Goal: Browse casually: Explore the website without a specific task or goal

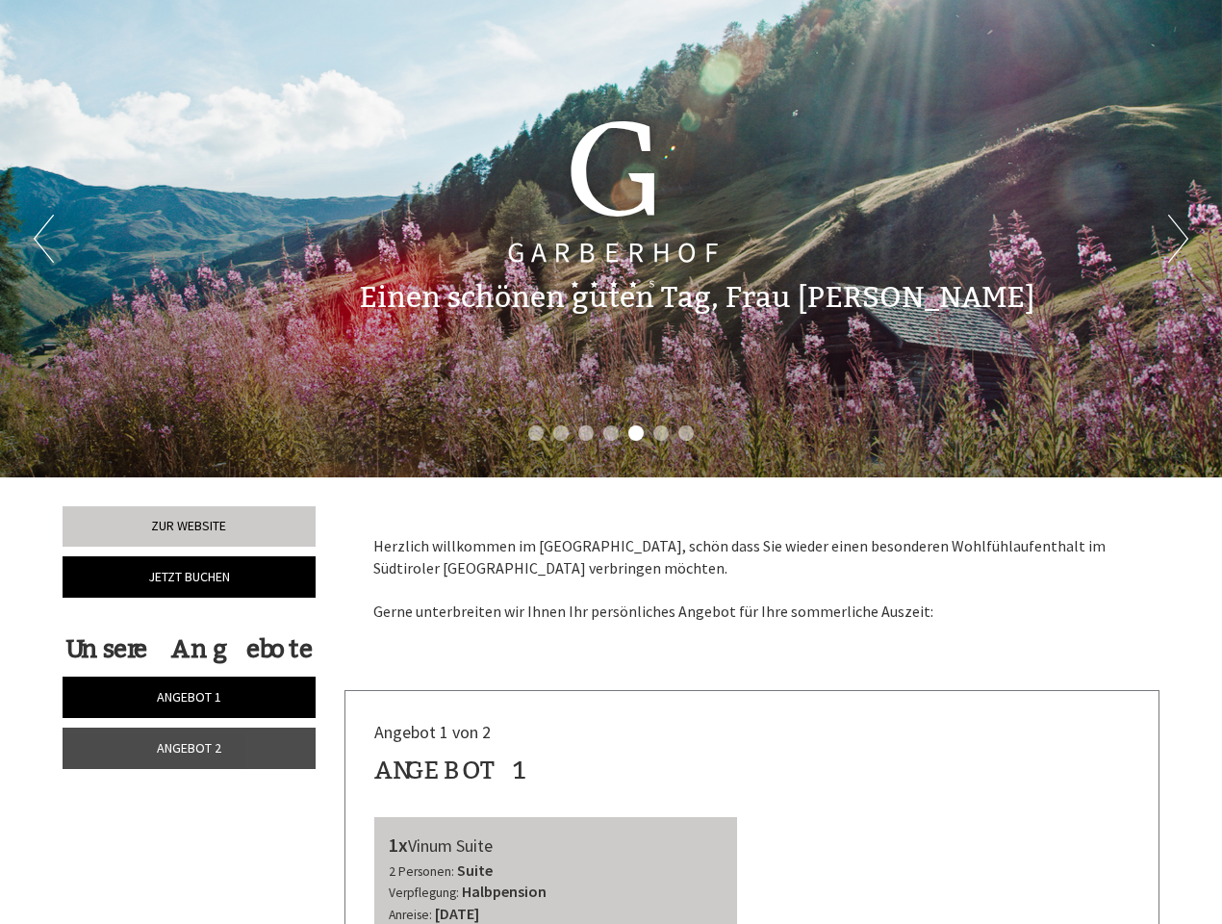
click at [611, 462] on div "Previous Next 1 2 3 4 5 6 7" at bounding box center [611, 238] width 1222 height 477
click at [43, 239] on button "Previous" at bounding box center [44, 239] width 20 height 48
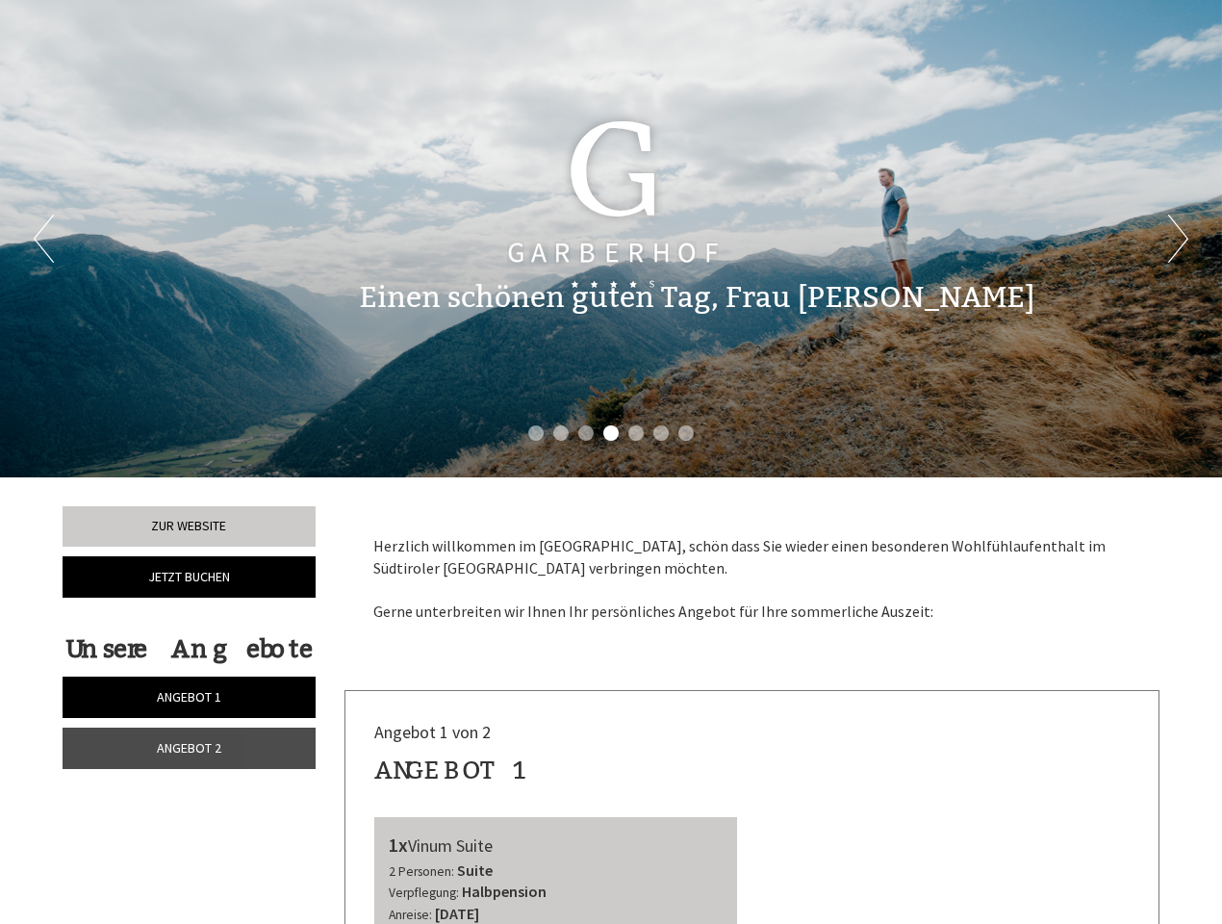
click at [1178, 239] on button "Next" at bounding box center [1178, 239] width 20 height 48
click at [536, 433] on li "1" at bounding box center [535, 432] width 15 height 15
click at [561, 433] on li "2" at bounding box center [560, 432] width 15 height 15
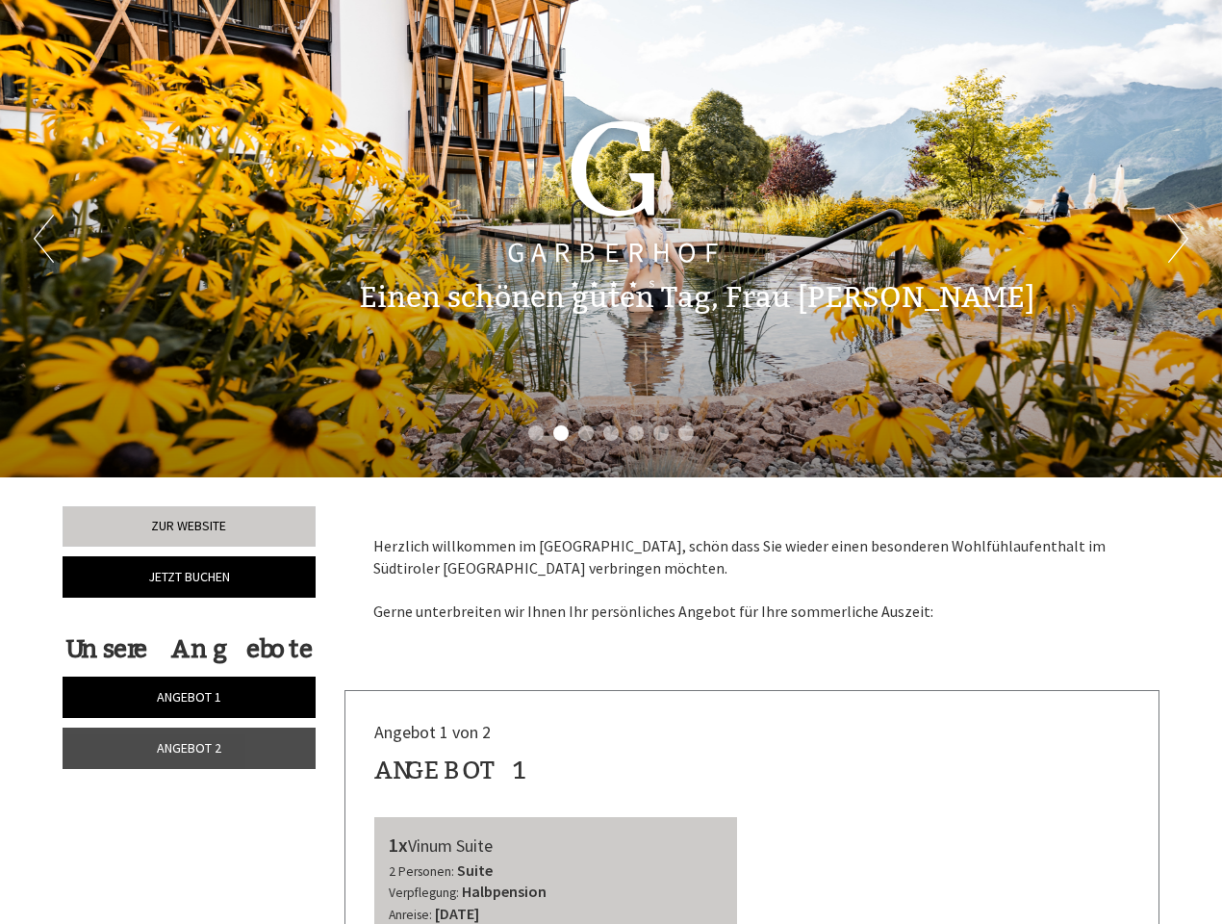
click at [586, 433] on li "3" at bounding box center [585, 432] width 15 height 15
click at [611, 433] on li "4" at bounding box center [610, 432] width 15 height 15
click at [636, 433] on li "5" at bounding box center [635, 432] width 15 height 15
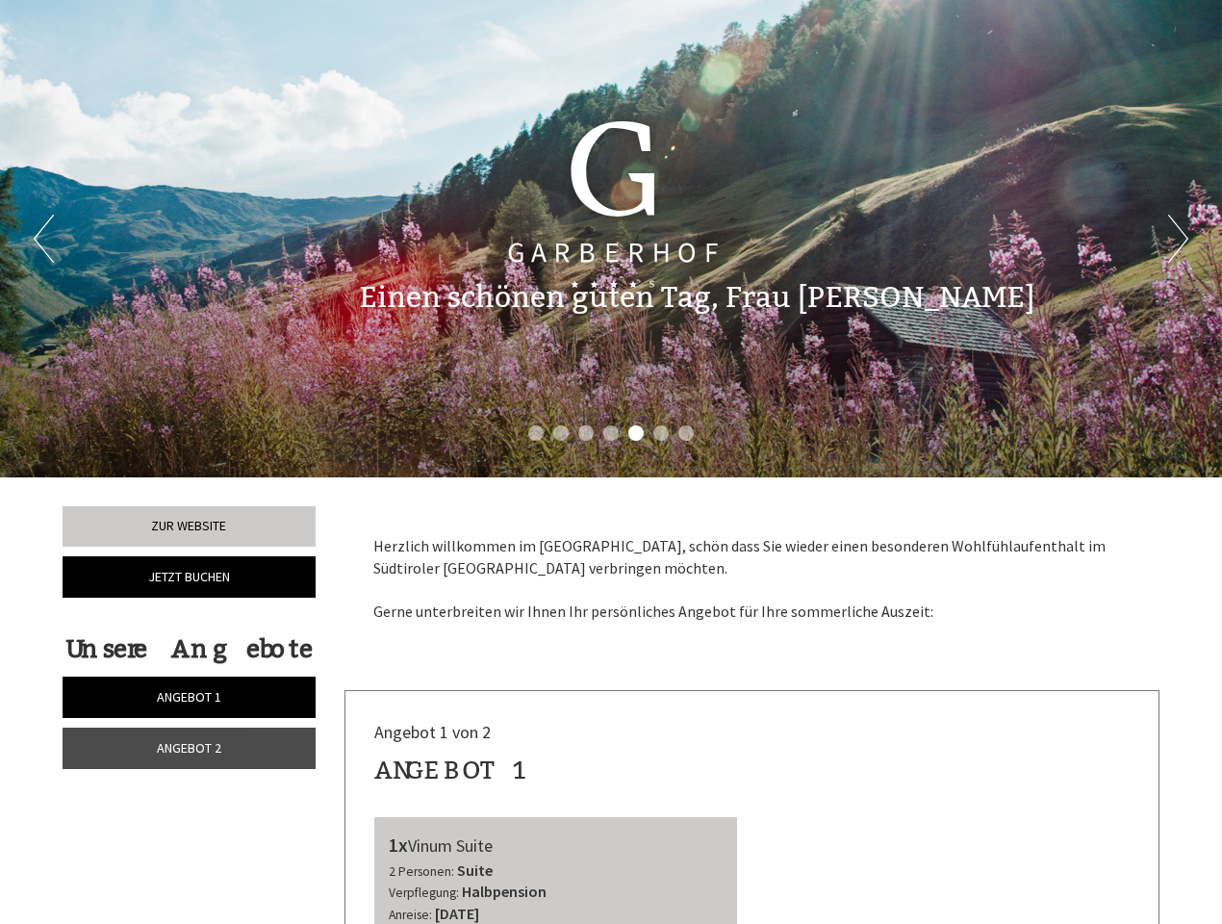
click at [661, 433] on li "6" at bounding box center [660, 432] width 15 height 15
click at [686, 433] on li "7" at bounding box center [685, 432] width 15 height 15
